Goal: Task Accomplishment & Management: Manage account settings

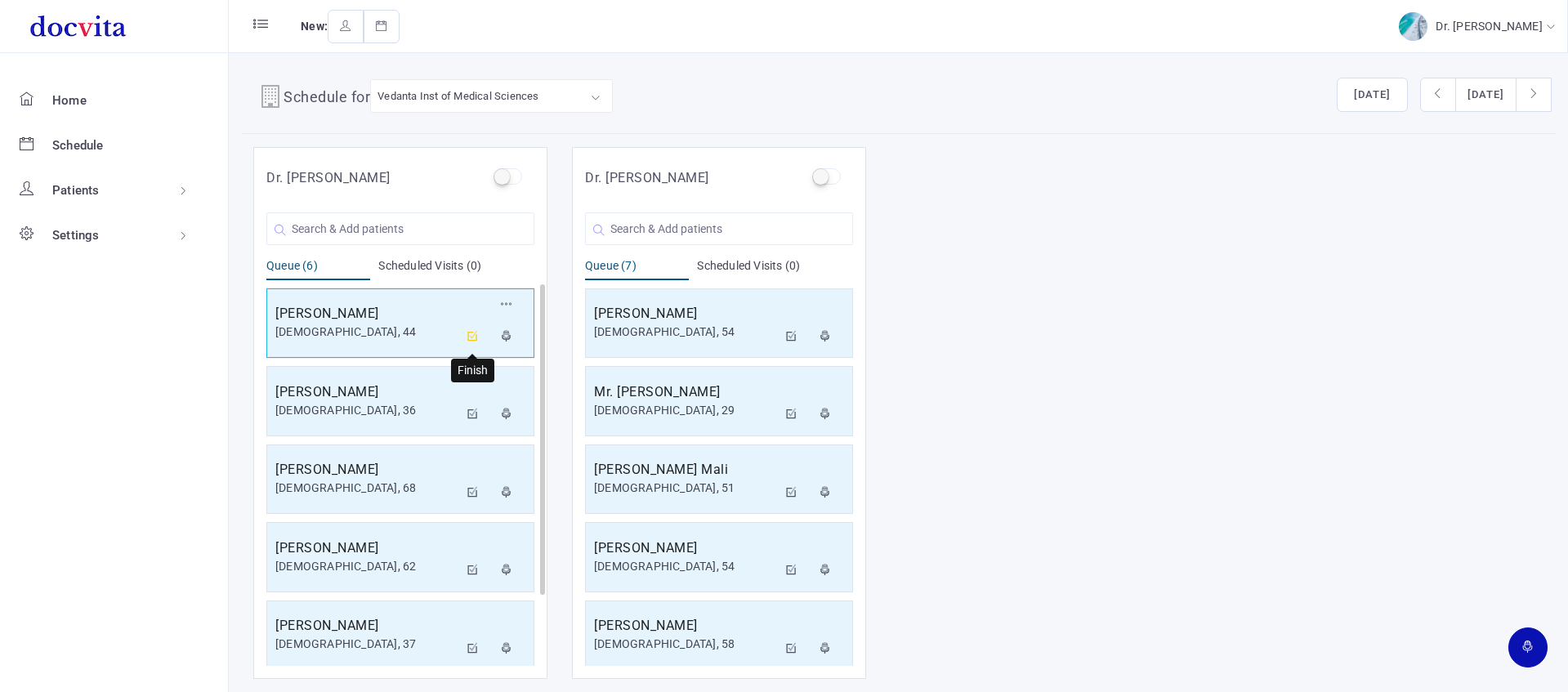
click at [477, 336] on icon at bounding box center [473, 337] width 12 height 11
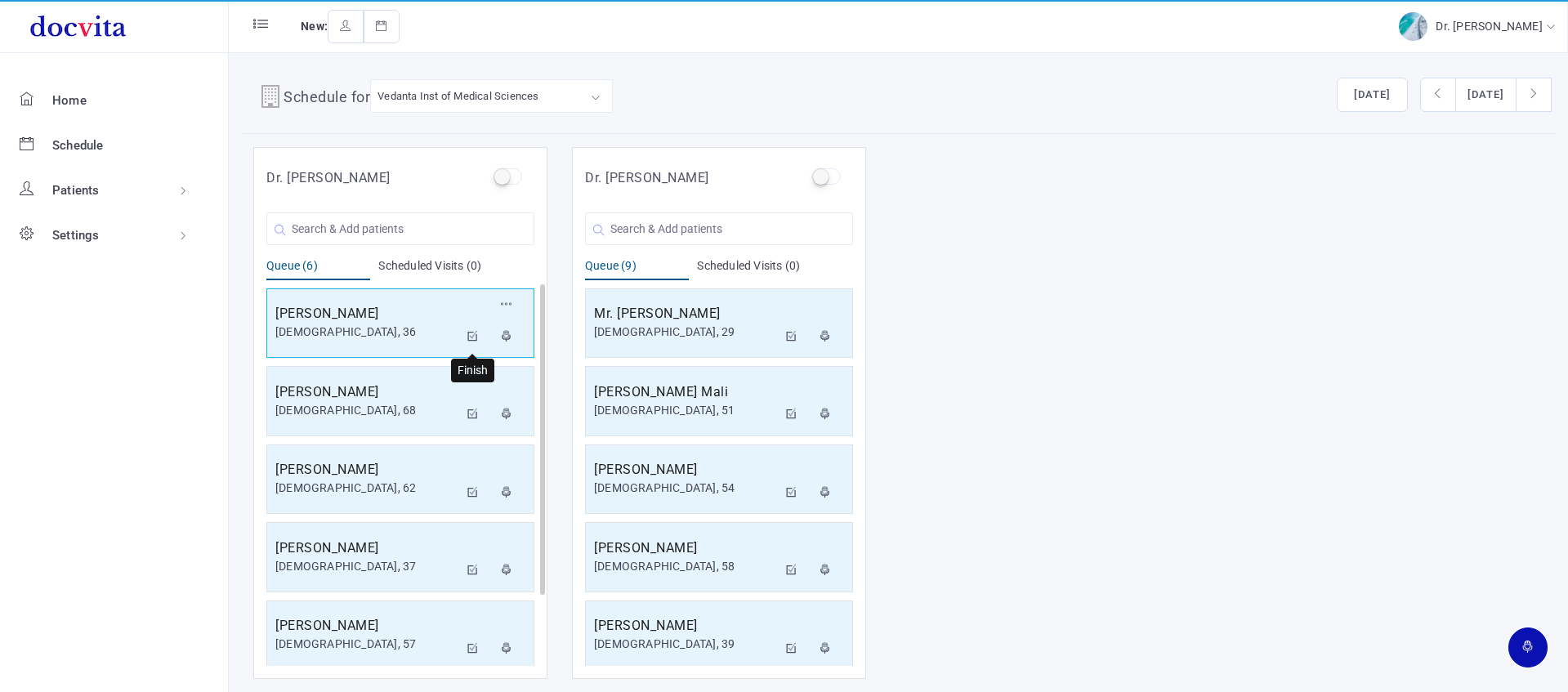
click at [470, 337] on icon at bounding box center [473, 337] width 12 height 11
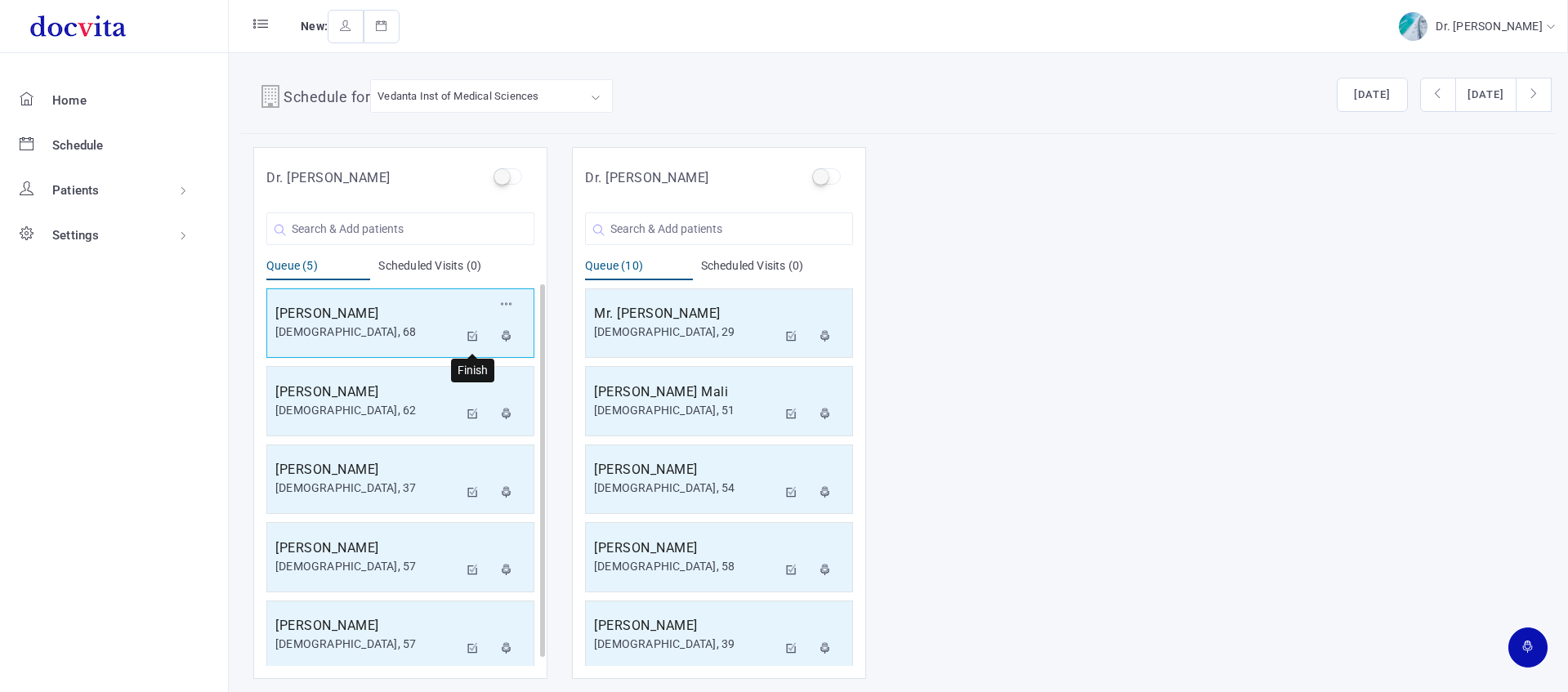
click at [472, 336] on icon at bounding box center [473, 337] width 12 height 11
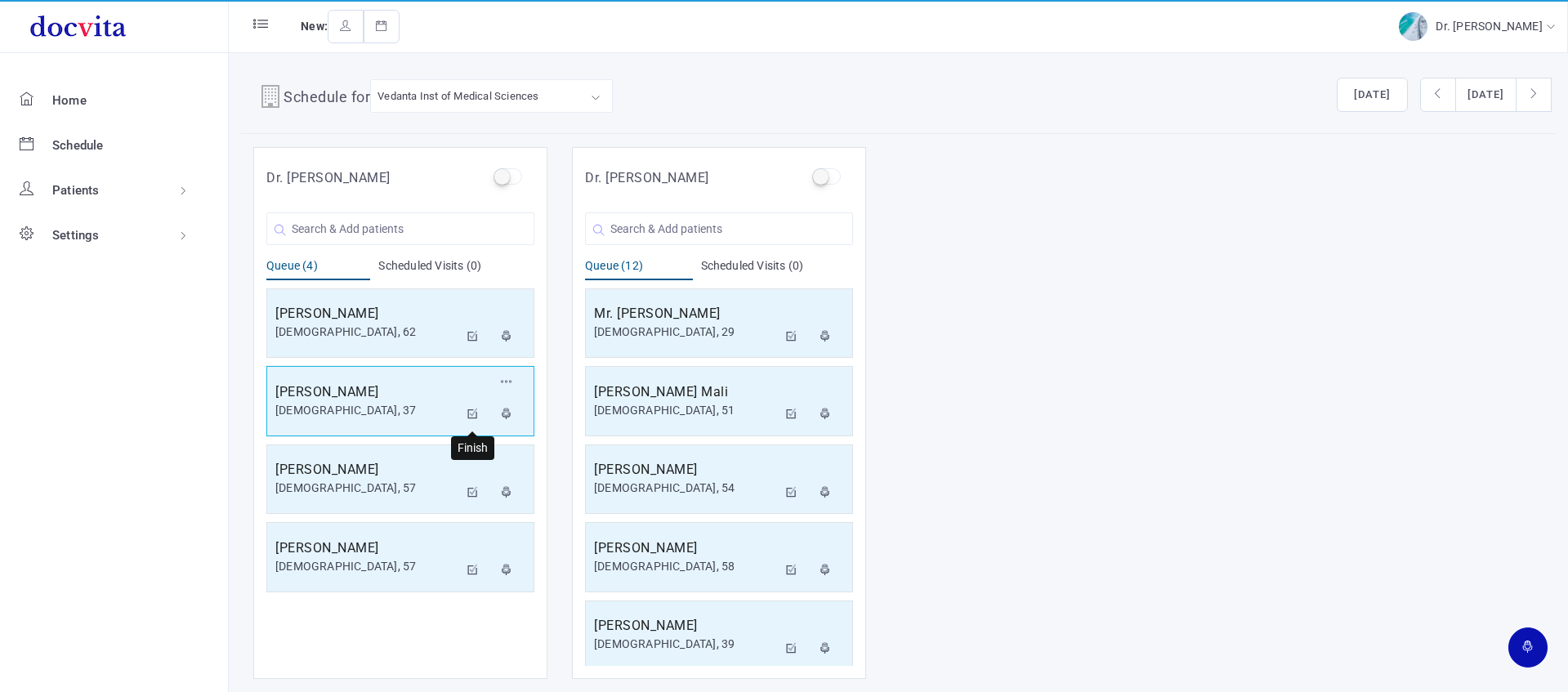
drag, startPoint x: 475, startPoint y: 413, endPoint x: 485, endPoint y: 409, distance: 10.8
click at [474, 412] on icon at bounding box center [473, 414] width 12 height 11
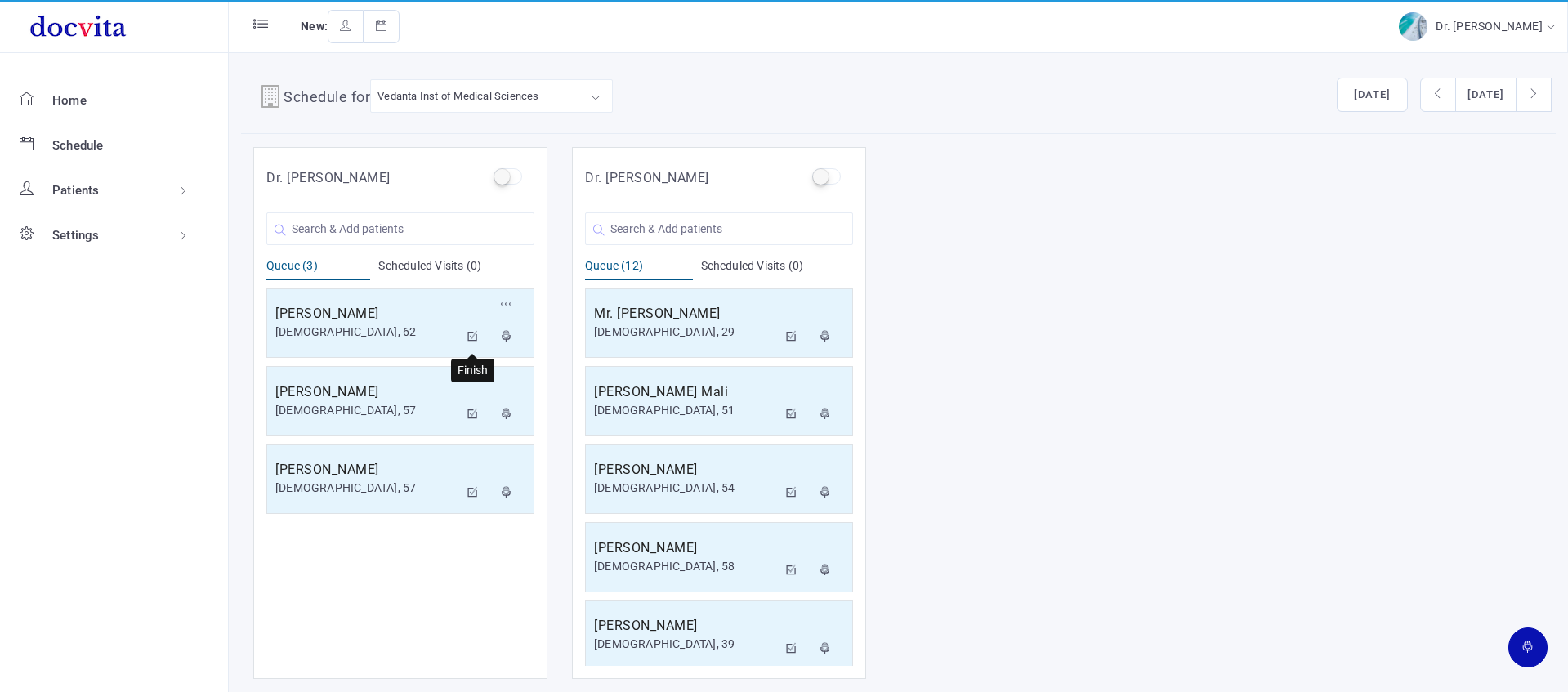
drag, startPoint x: 475, startPoint y: 337, endPoint x: 536, endPoint y: 215, distance: 136.4
click at [473, 336] on icon at bounding box center [473, 337] width 12 height 11
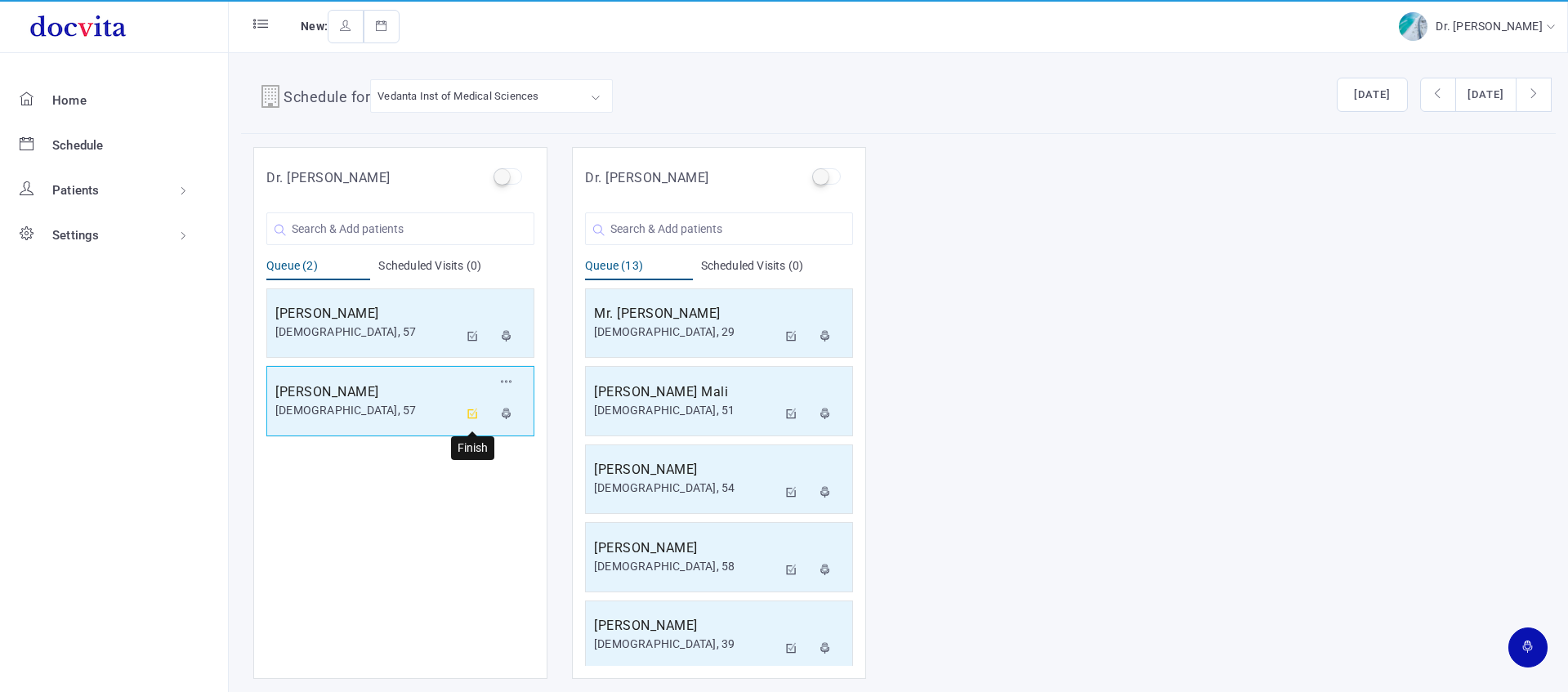
click at [470, 416] on icon at bounding box center [473, 414] width 12 height 11
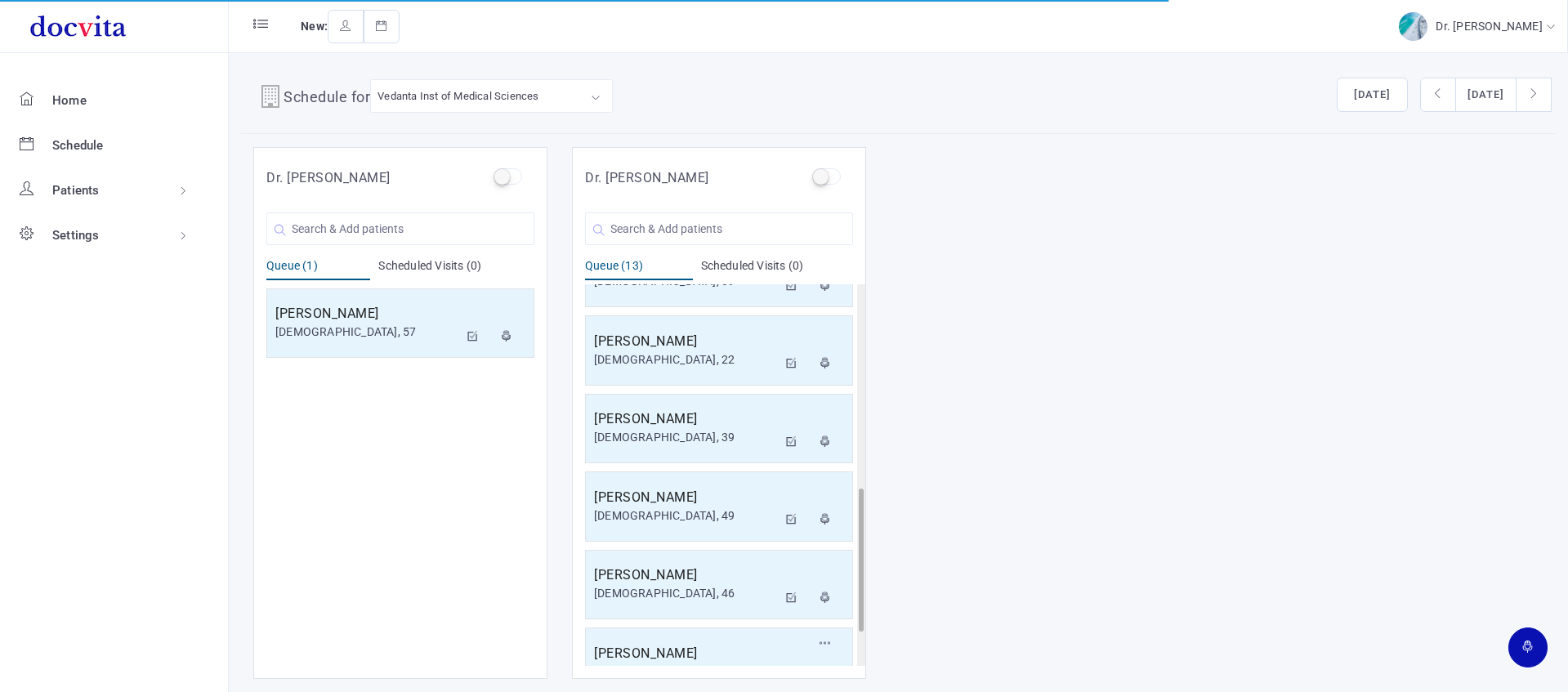
scroll to position [633, 0]
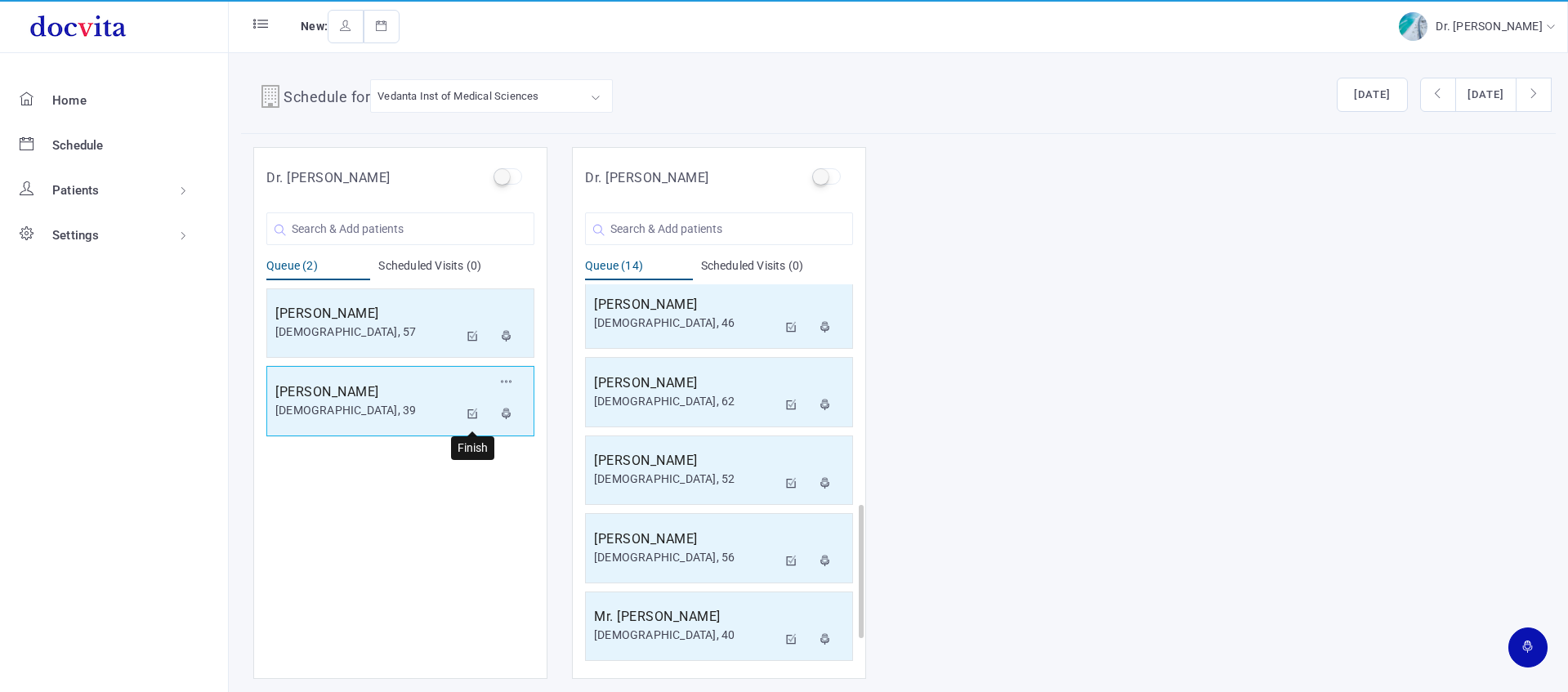
click at [475, 412] on icon at bounding box center [473, 414] width 12 height 11
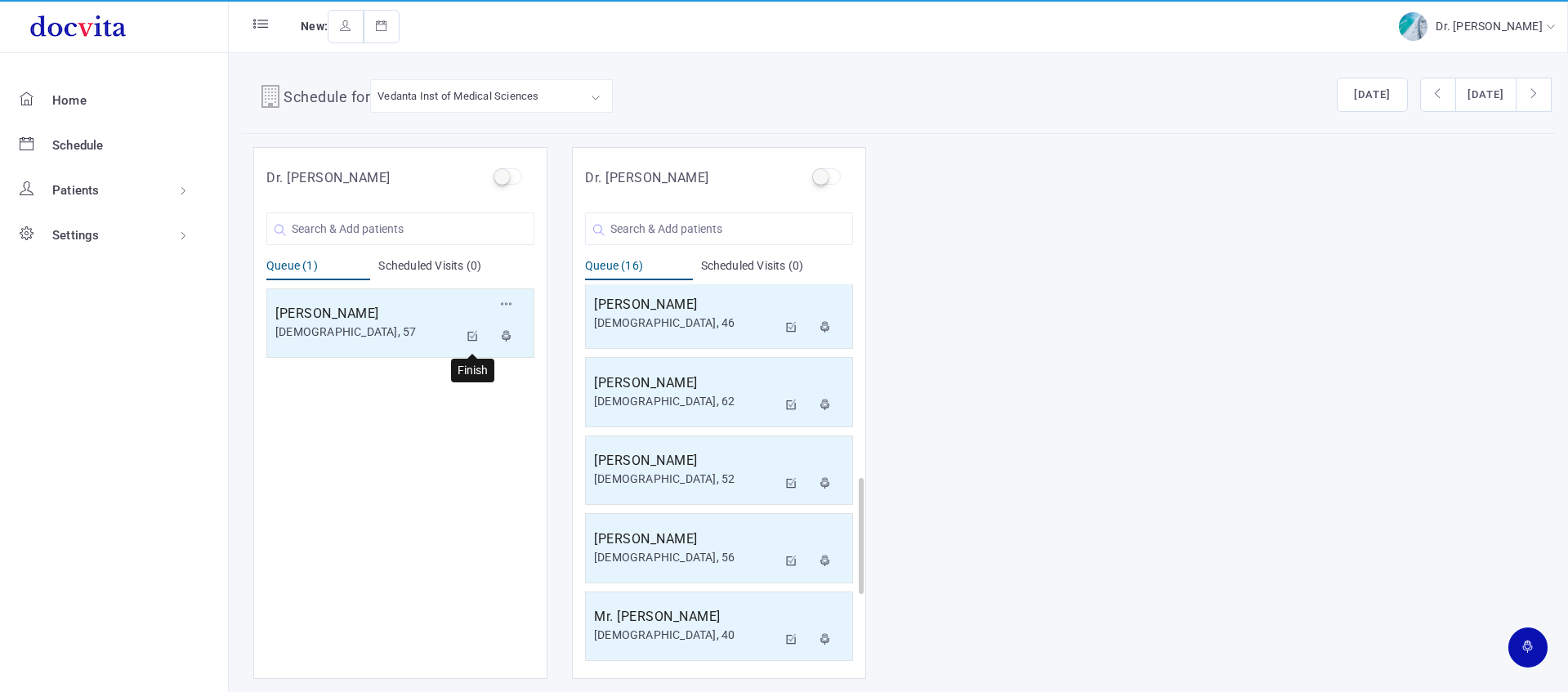
click at [469, 337] on icon at bounding box center [473, 337] width 12 height 11
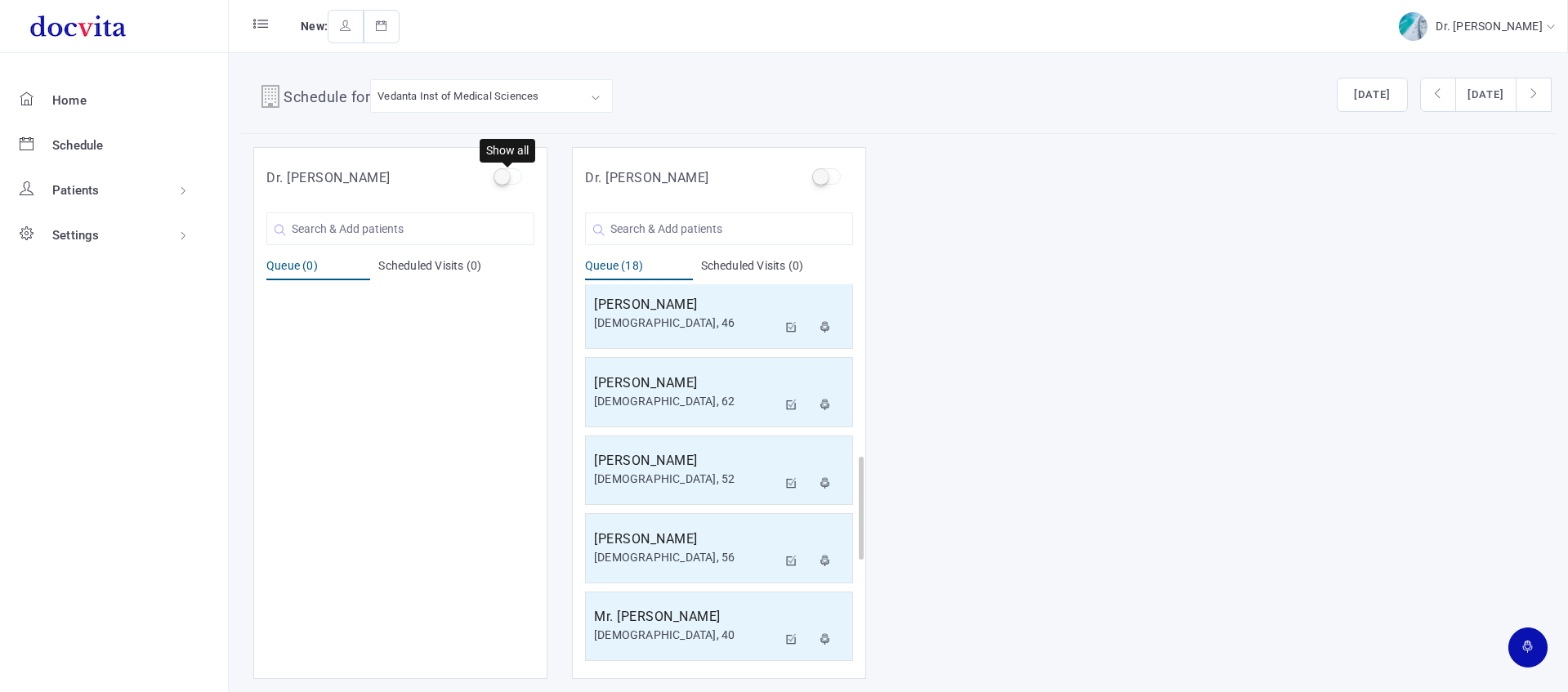
click at [504, 179] on label at bounding box center [508, 176] width 29 height 16
click at [504, 179] on input "checkbox" at bounding box center [499, 174] width 11 height 11
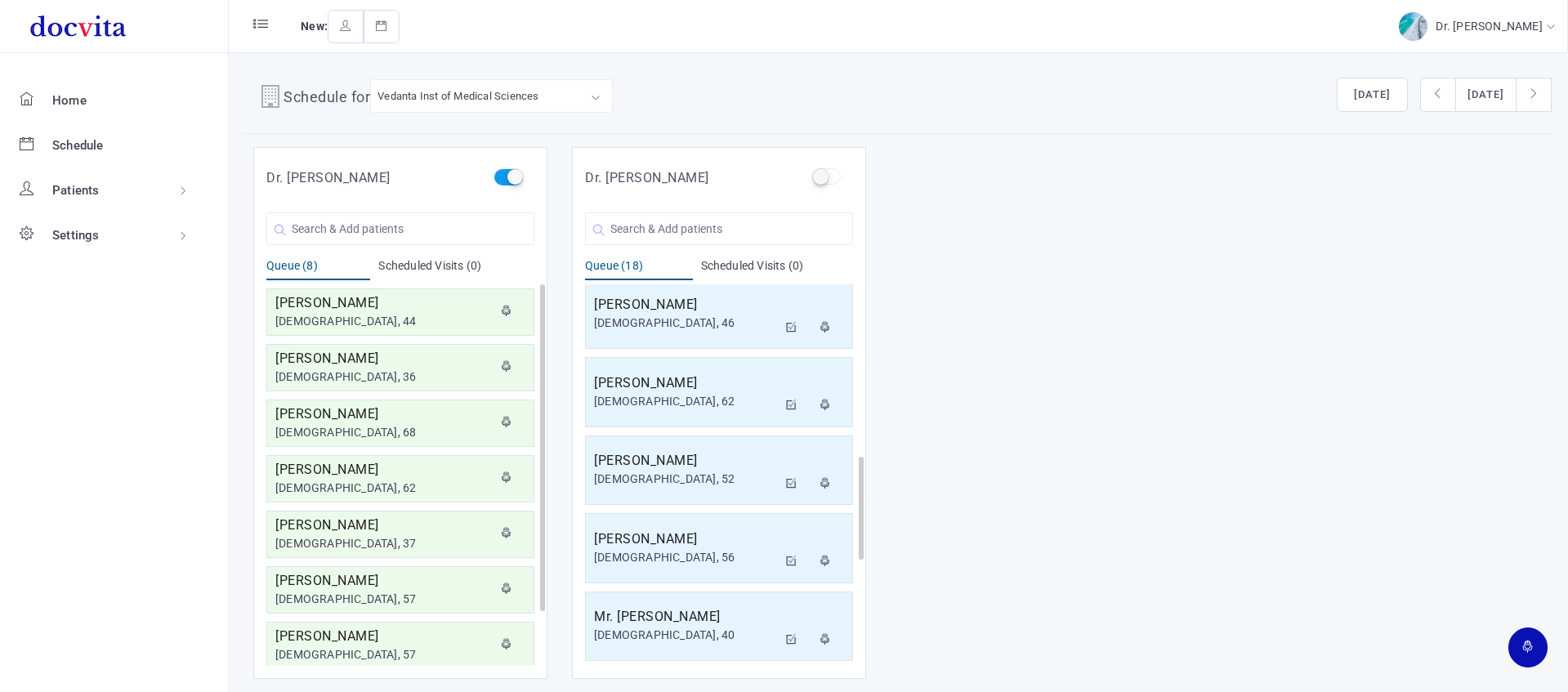
click at [506, 180] on label at bounding box center [508, 176] width 29 height 16
click at [504, 179] on input "checkbox" at bounding box center [499, 174] width 11 height 11
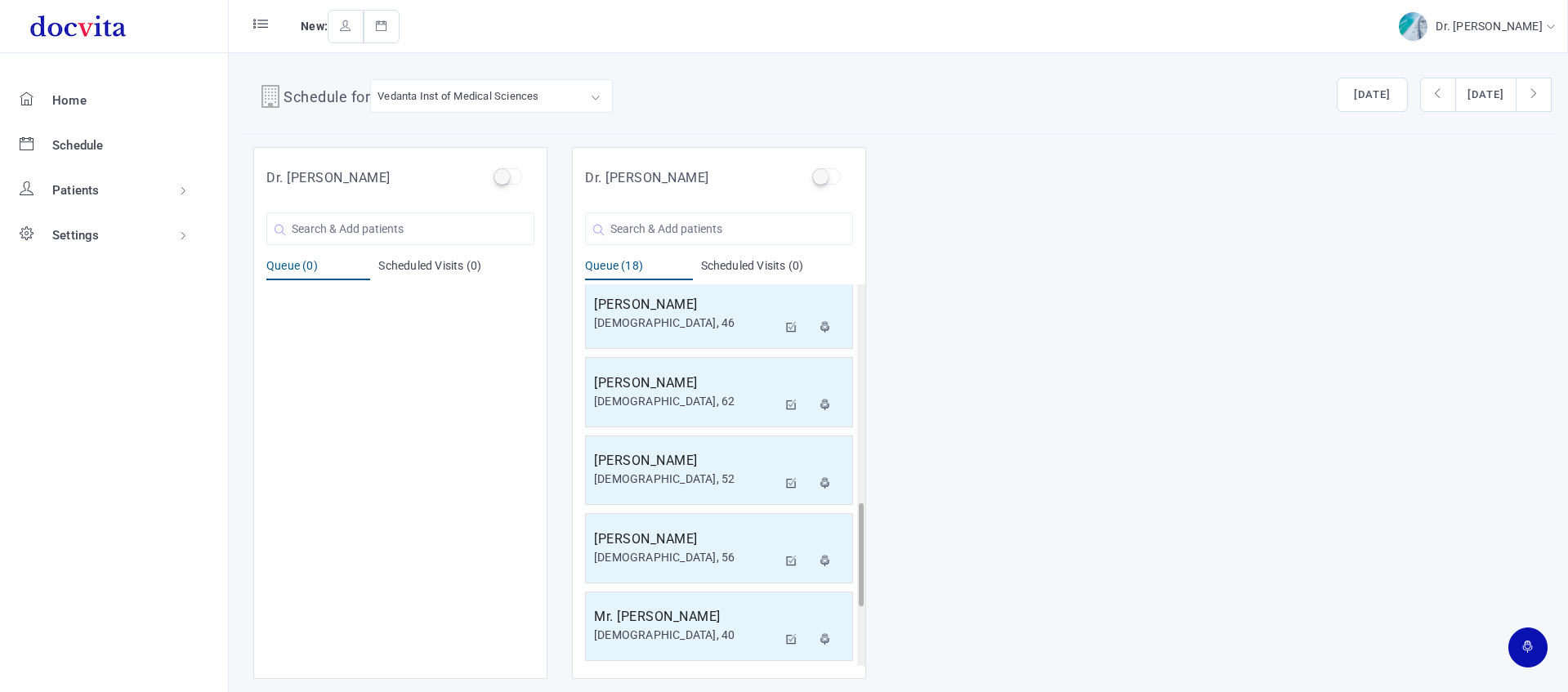
scroll to position [1023, 0]
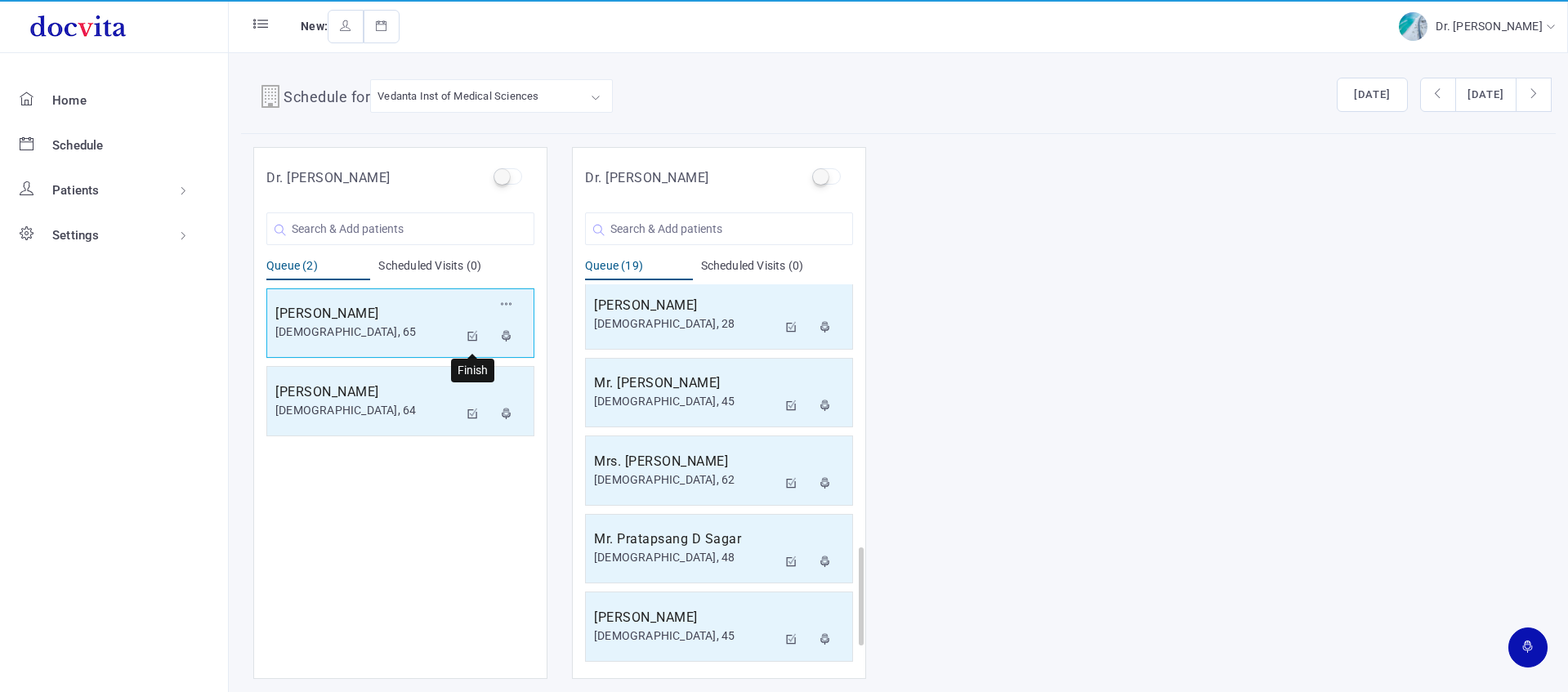
click at [472, 336] on icon at bounding box center [473, 337] width 12 height 11
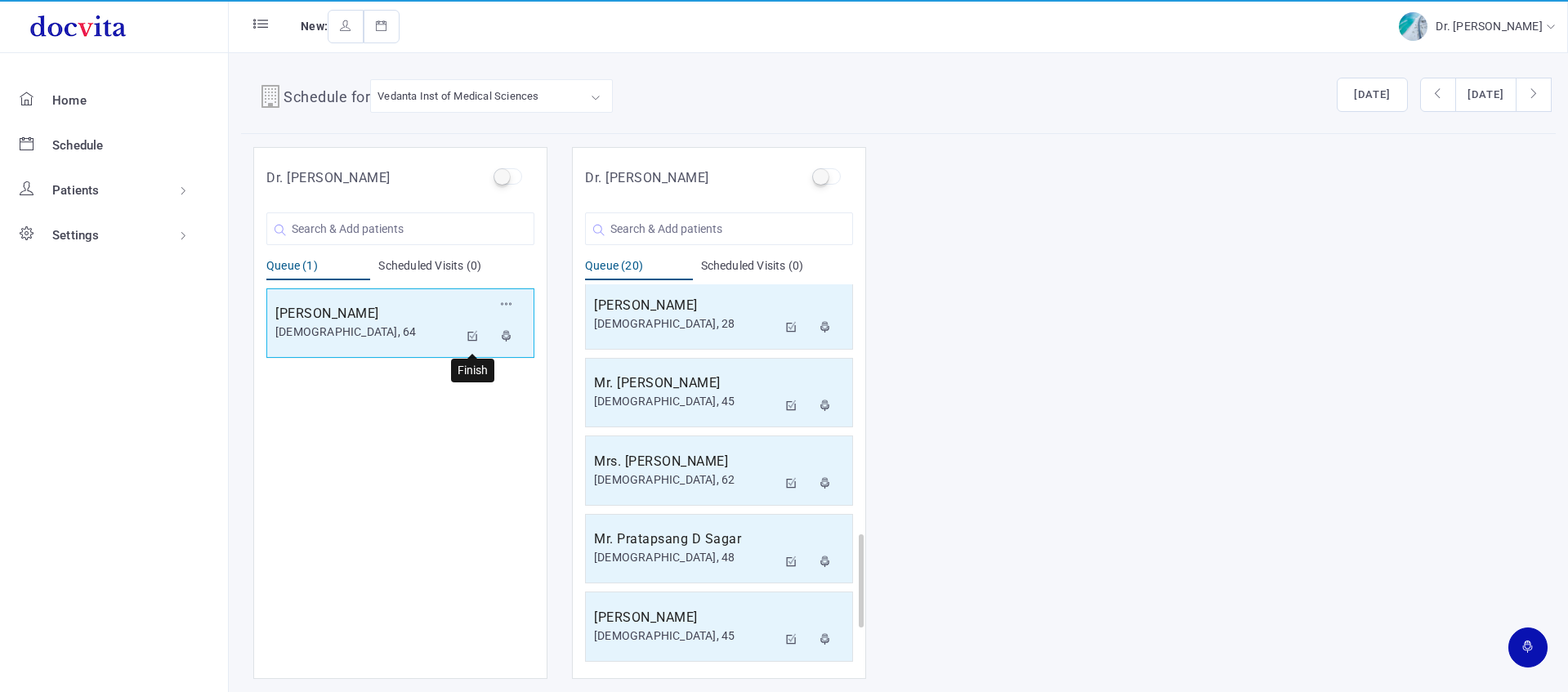
click at [470, 336] on icon at bounding box center [473, 337] width 12 height 11
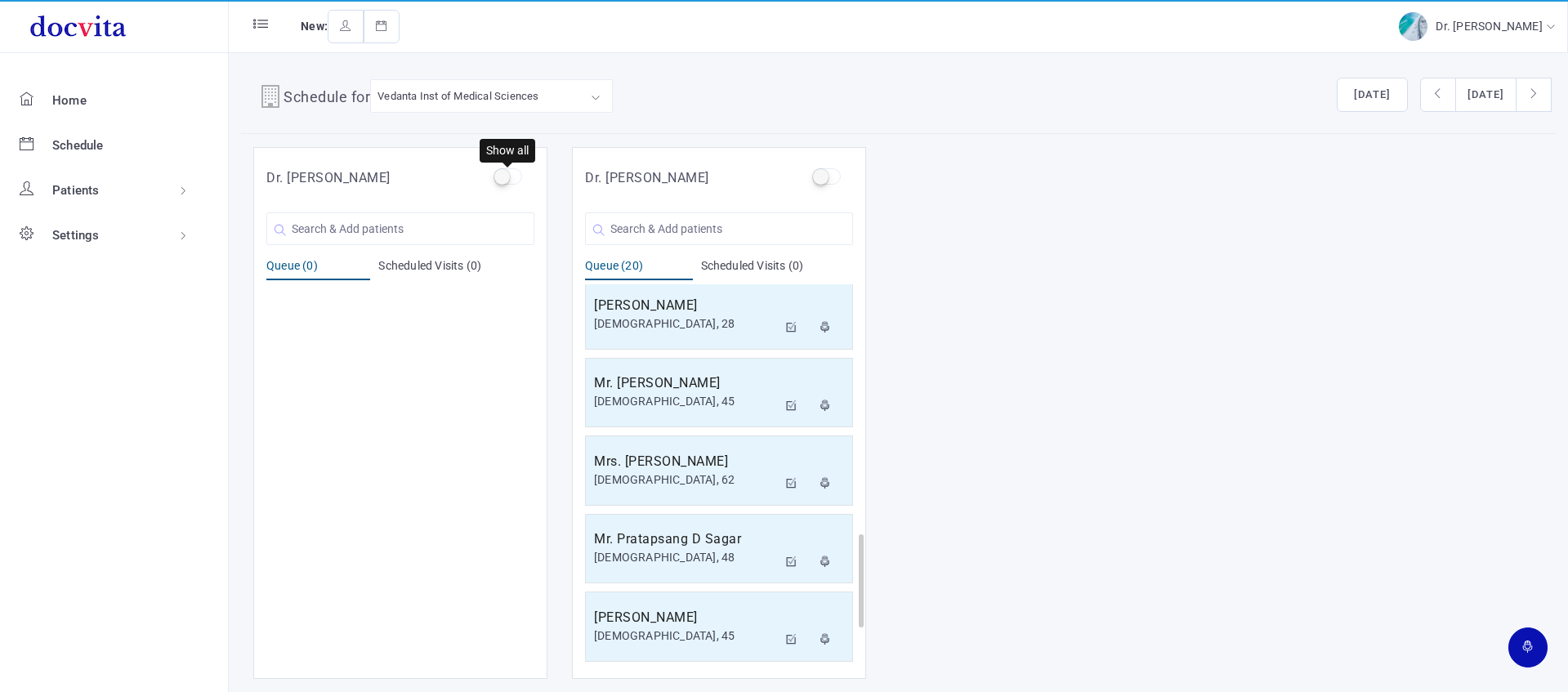
click at [508, 179] on label at bounding box center [508, 176] width 29 height 16
click at [504, 179] on input "checkbox" at bounding box center [499, 174] width 11 height 11
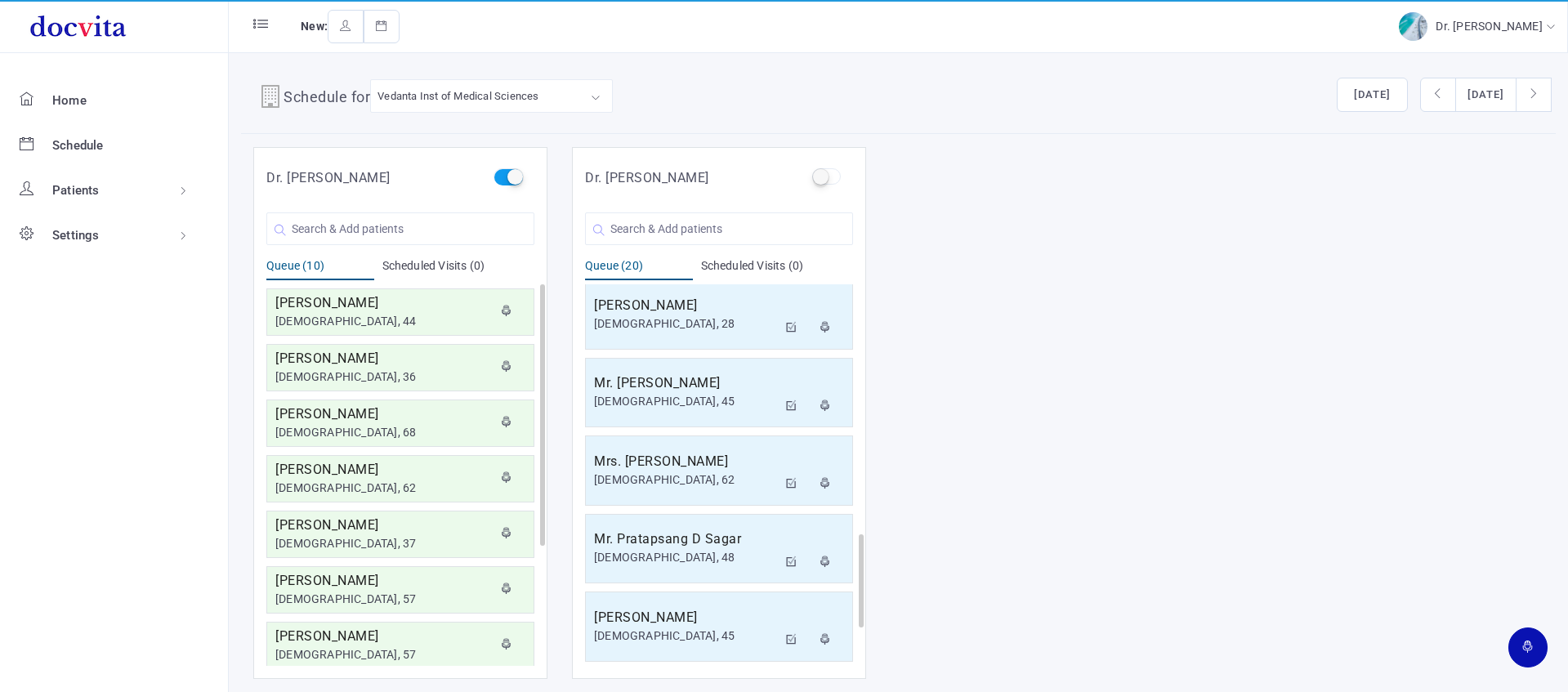
click at [510, 179] on label at bounding box center [508, 176] width 29 height 16
click at [504, 179] on input "checkbox" at bounding box center [499, 174] width 11 height 11
checkbox input "false"
